Goal: Find specific page/section

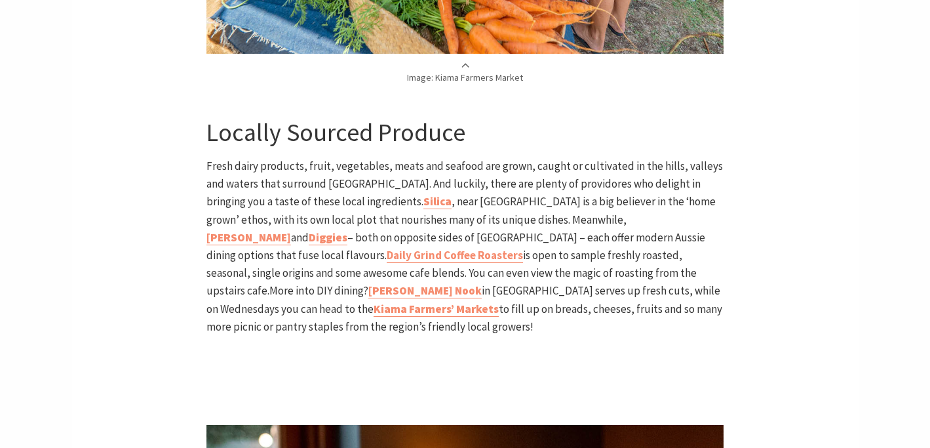
scroll to position [1694, 0]
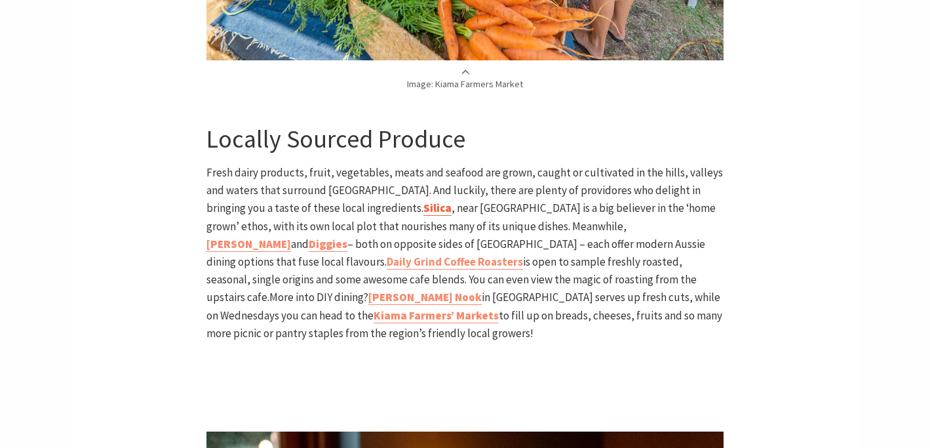
click at [423, 201] on b "Silica" at bounding box center [437, 208] width 28 height 14
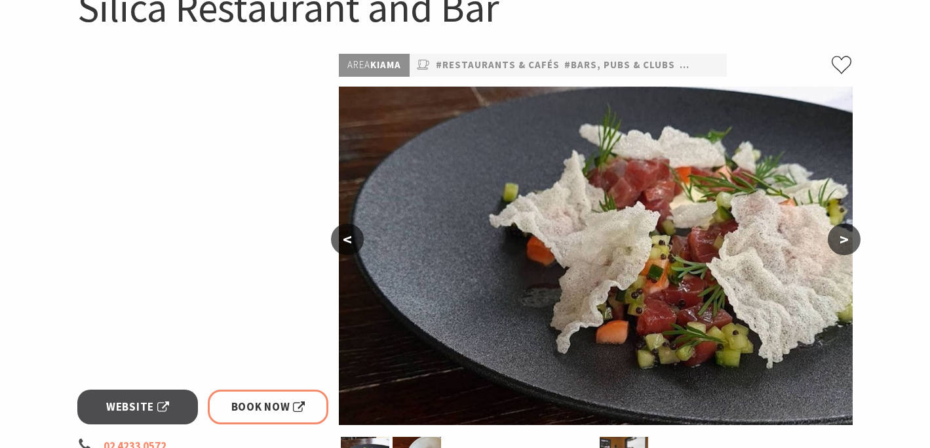
scroll to position [165, 0]
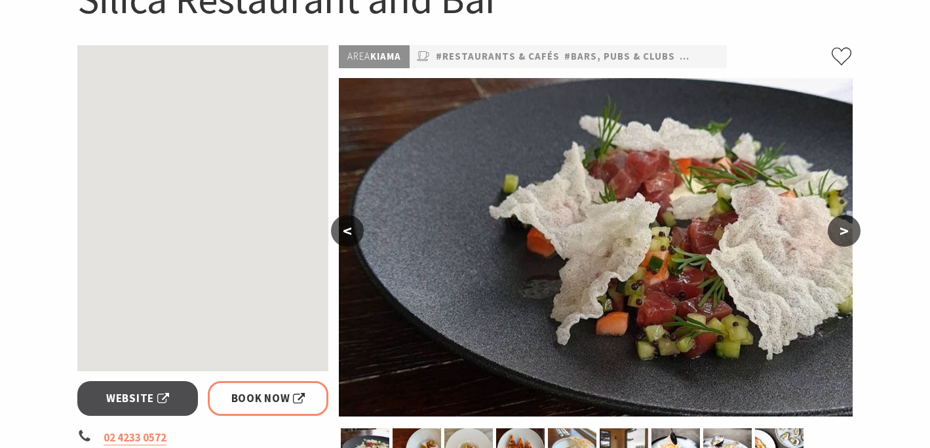
click at [847, 228] on button ">" at bounding box center [844, 230] width 33 height 31
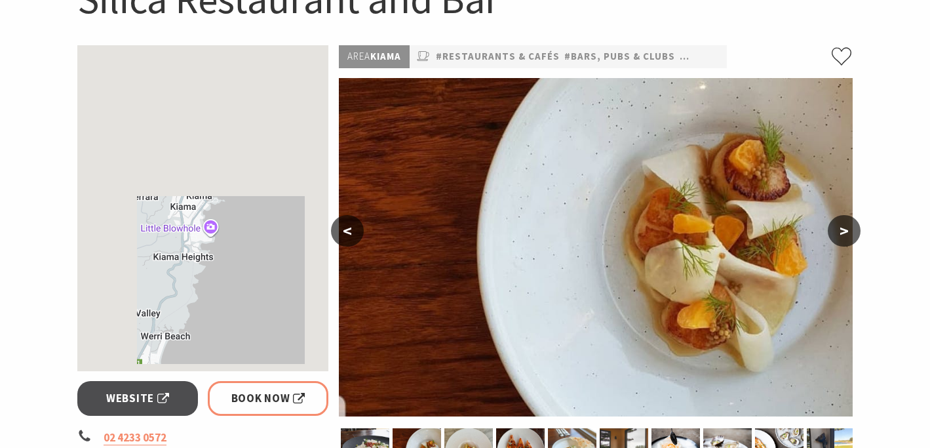
click at [847, 228] on button ">" at bounding box center [844, 230] width 33 height 31
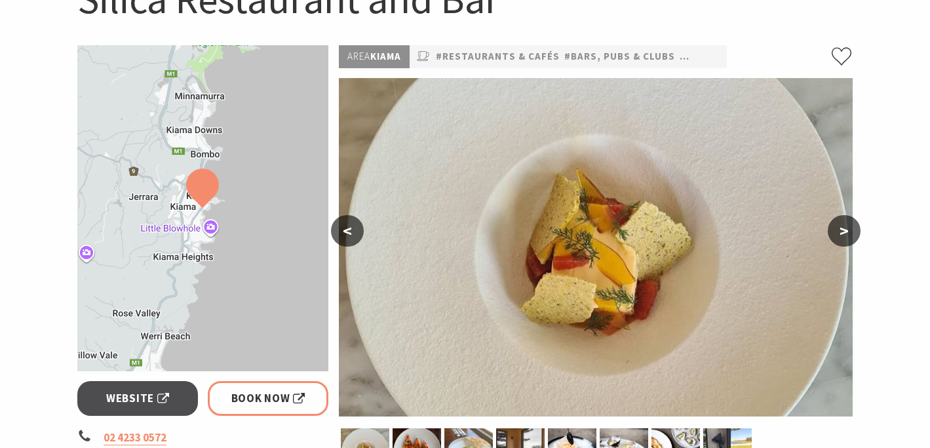
click at [847, 228] on button ">" at bounding box center [844, 230] width 33 height 31
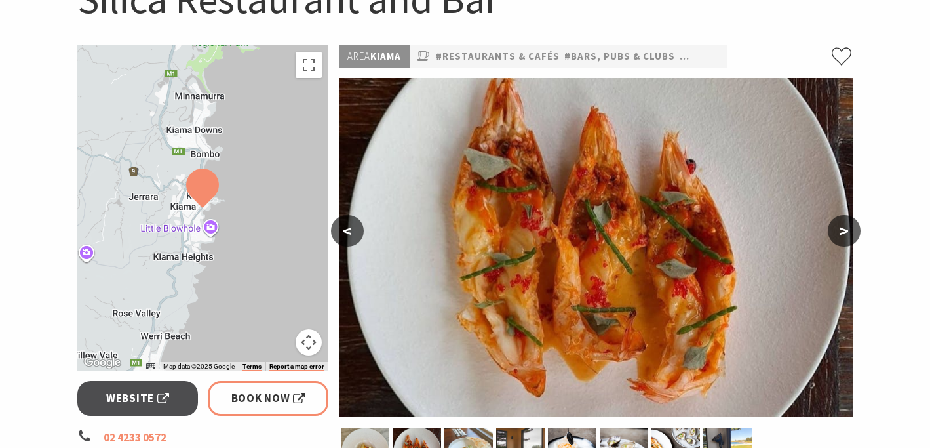
click at [847, 228] on button ">" at bounding box center [844, 230] width 33 height 31
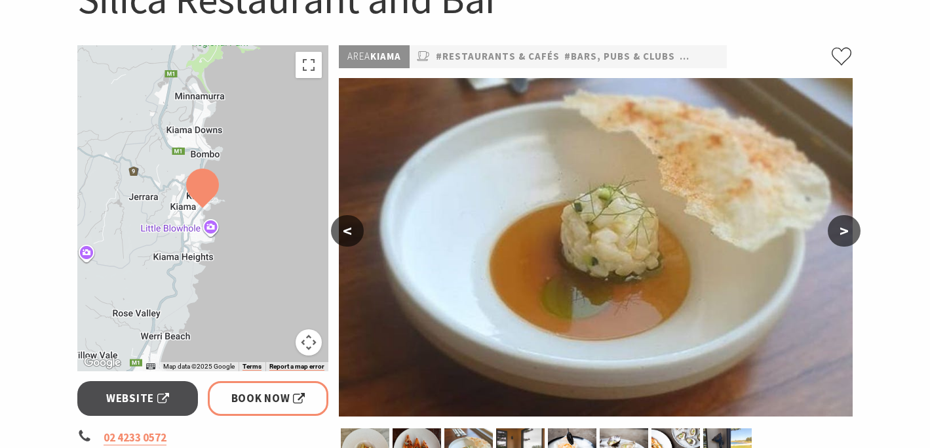
click at [847, 228] on button ">" at bounding box center [844, 230] width 33 height 31
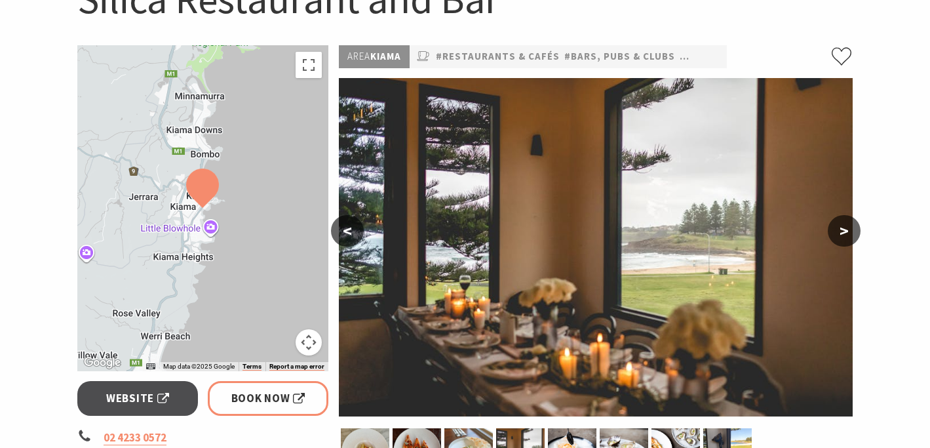
click at [847, 228] on button ">" at bounding box center [844, 230] width 33 height 31
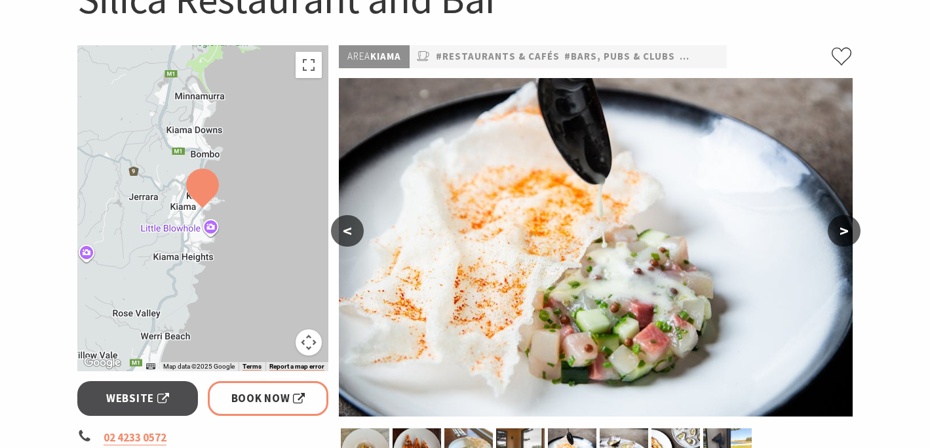
click at [847, 228] on button ">" at bounding box center [844, 230] width 33 height 31
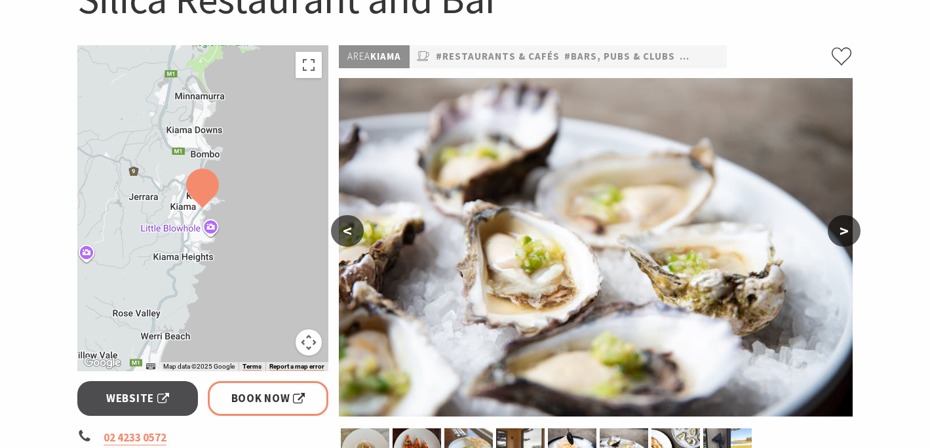
click at [847, 228] on button ">" at bounding box center [844, 230] width 33 height 31
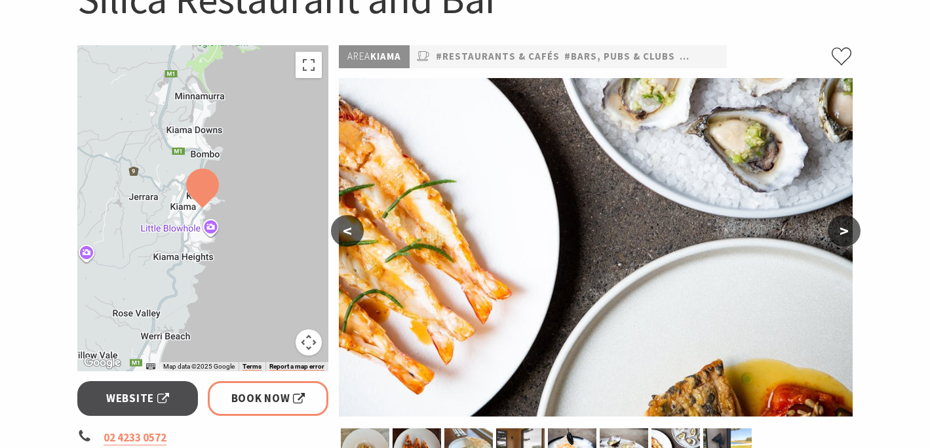
click at [847, 228] on button ">" at bounding box center [844, 230] width 33 height 31
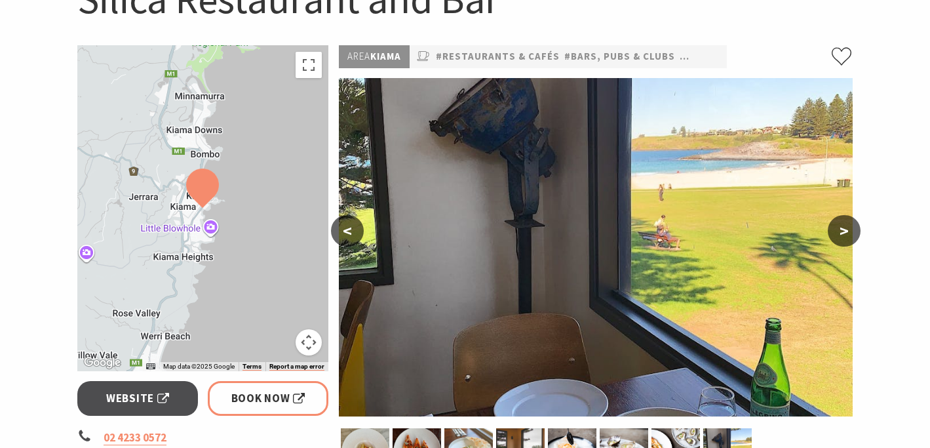
click at [847, 228] on button ">" at bounding box center [844, 230] width 33 height 31
click at [848, 234] on button ">" at bounding box center [844, 230] width 33 height 31
click at [845, 223] on button ">" at bounding box center [844, 230] width 33 height 31
